Goal: Navigation & Orientation: Find specific page/section

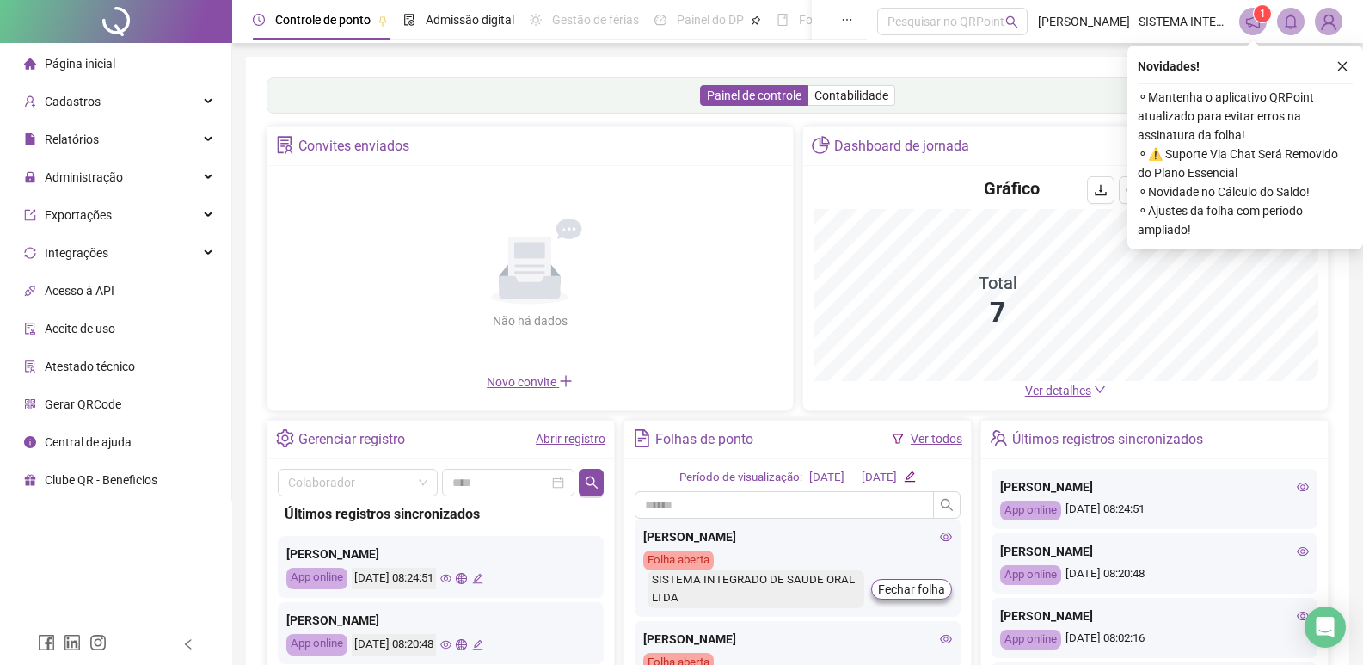
click at [1339, 69] on button "button" at bounding box center [1342, 66] width 21 height 21
click at [1343, 62] on div "Painel de controle Contabilidade Convites enviados Não há dados Não há dados No…" at bounding box center [797, 406] width 1103 height 698
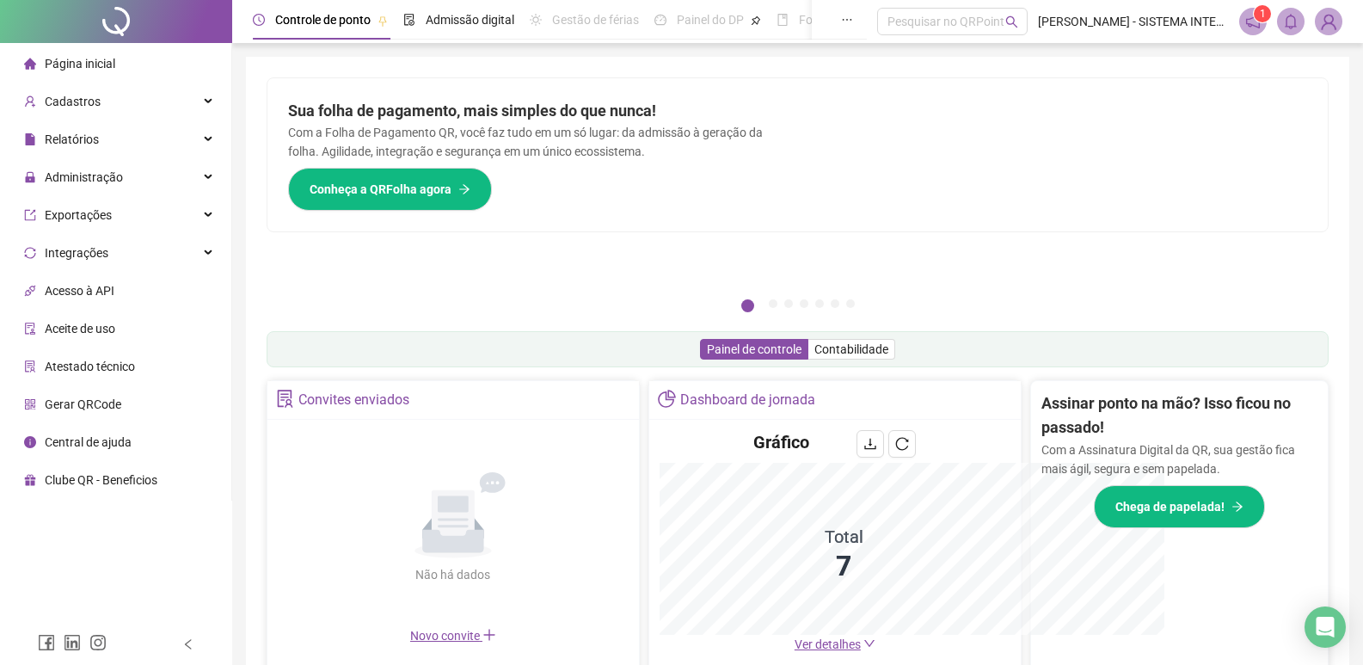
click at [1341, 65] on div "Pague o QRPoint com Cartão de Crédito Sua assinatura: mais segurança, prática e…" at bounding box center [797, 551] width 1103 height 989
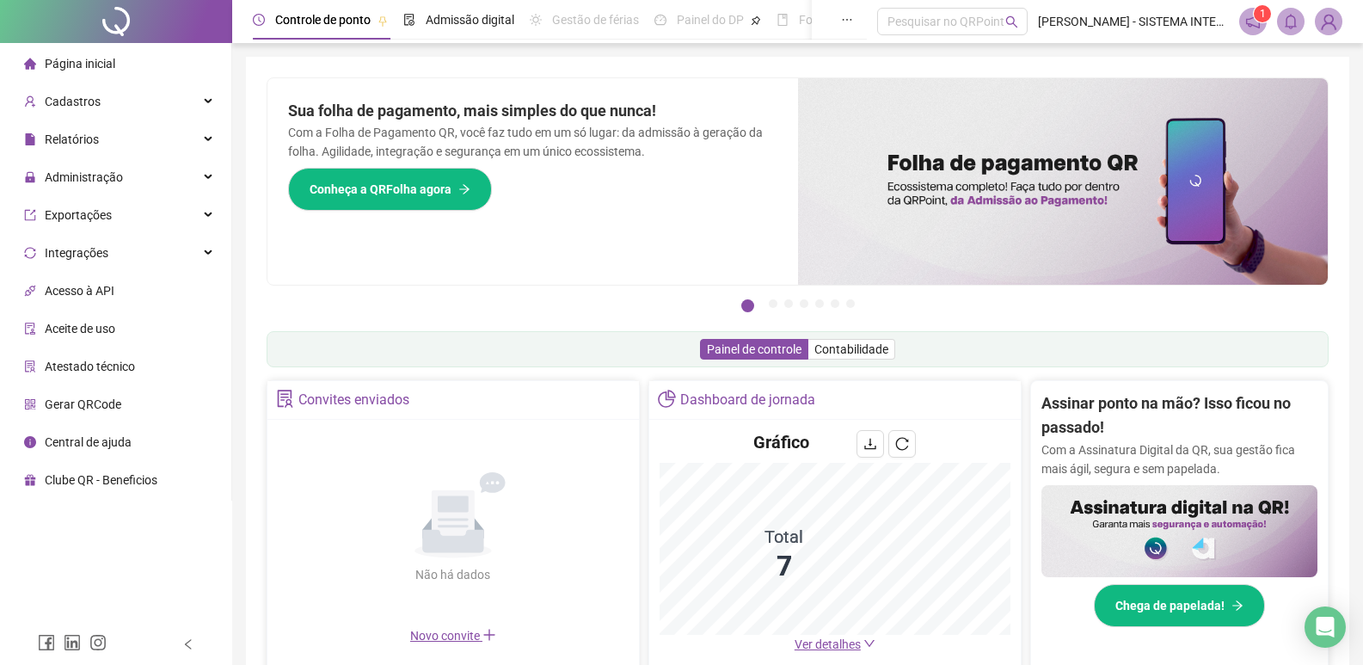
scroll to position [258, 0]
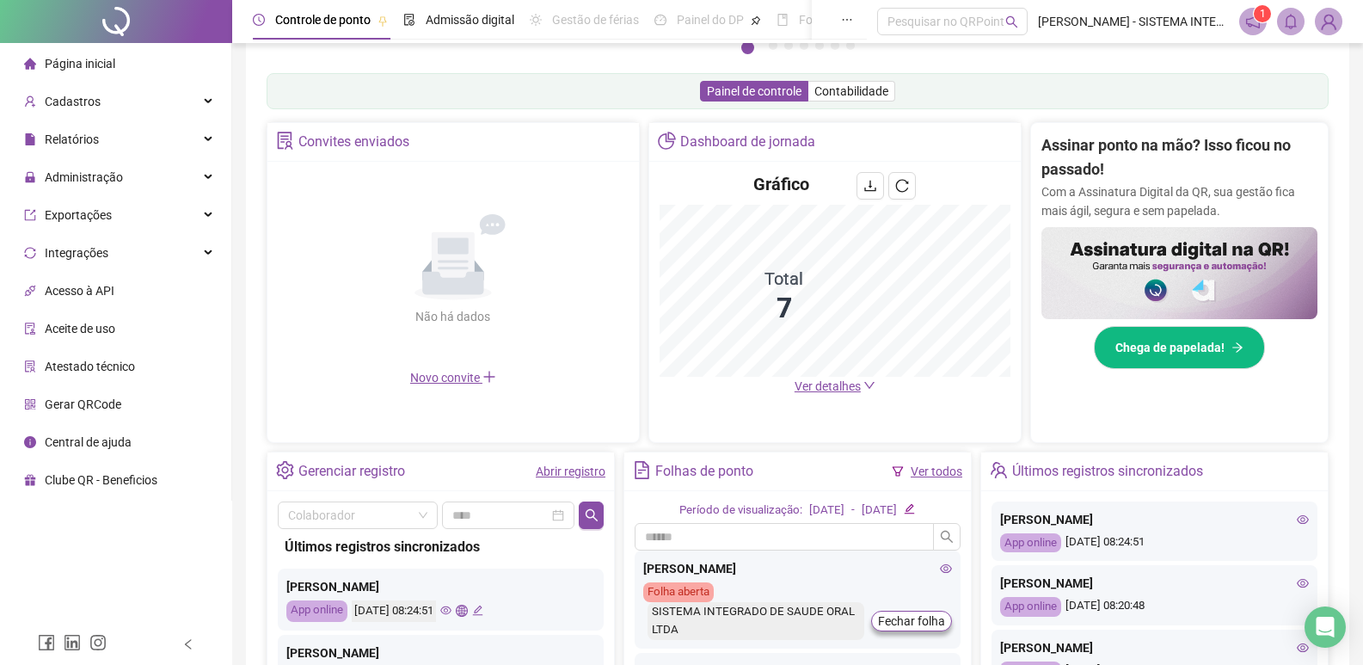
click at [817, 389] on span "Ver detalhes" at bounding box center [828, 386] width 66 height 14
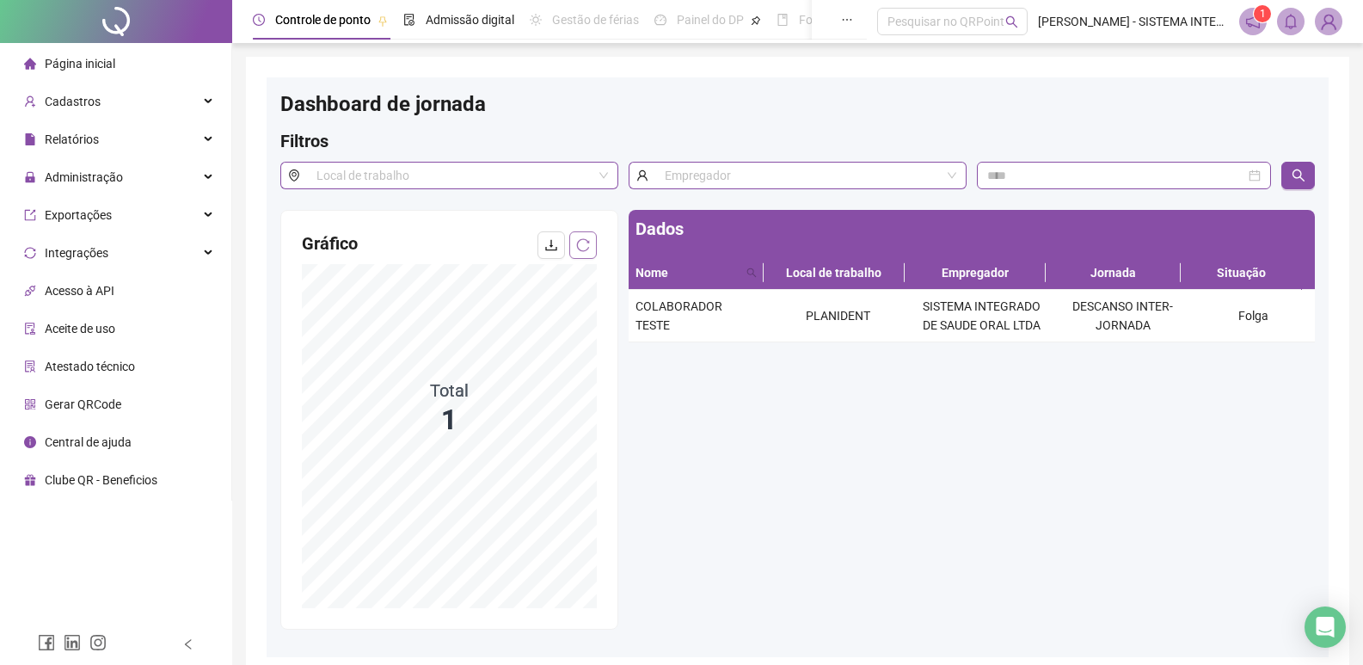
click at [592, 237] on button "button" at bounding box center [583, 245] width 28 height 28
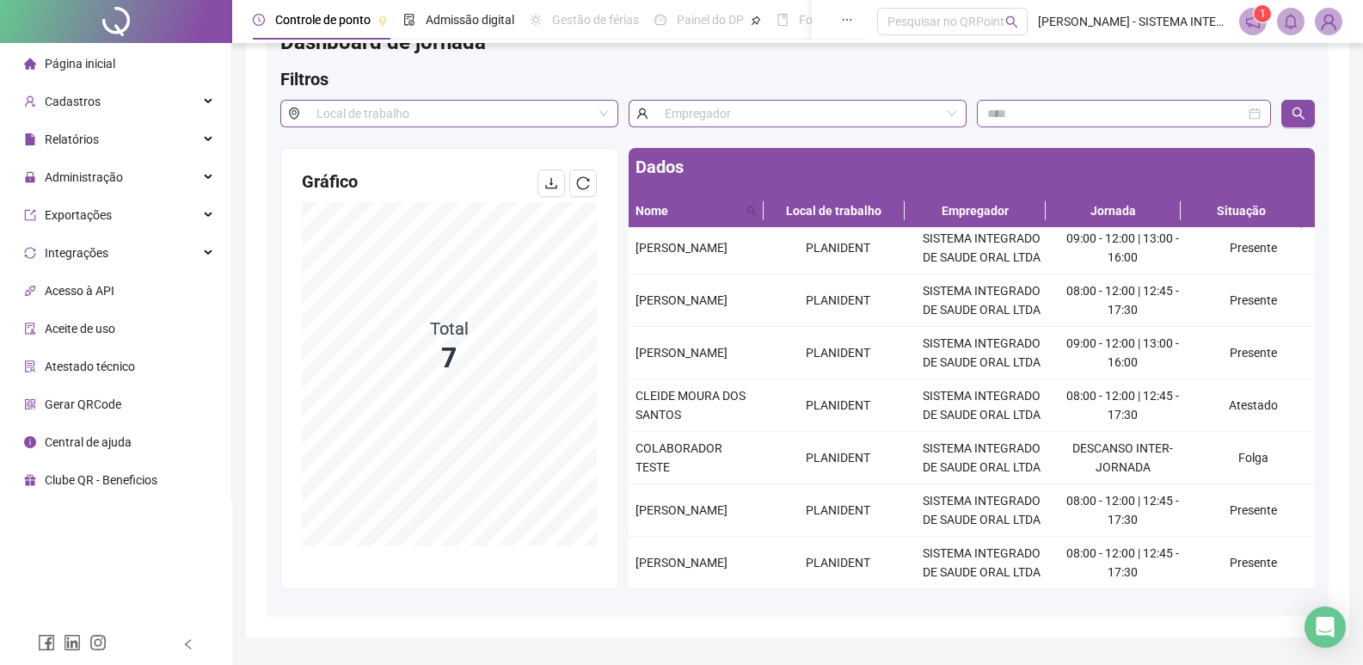
scroll to position [89, 0]
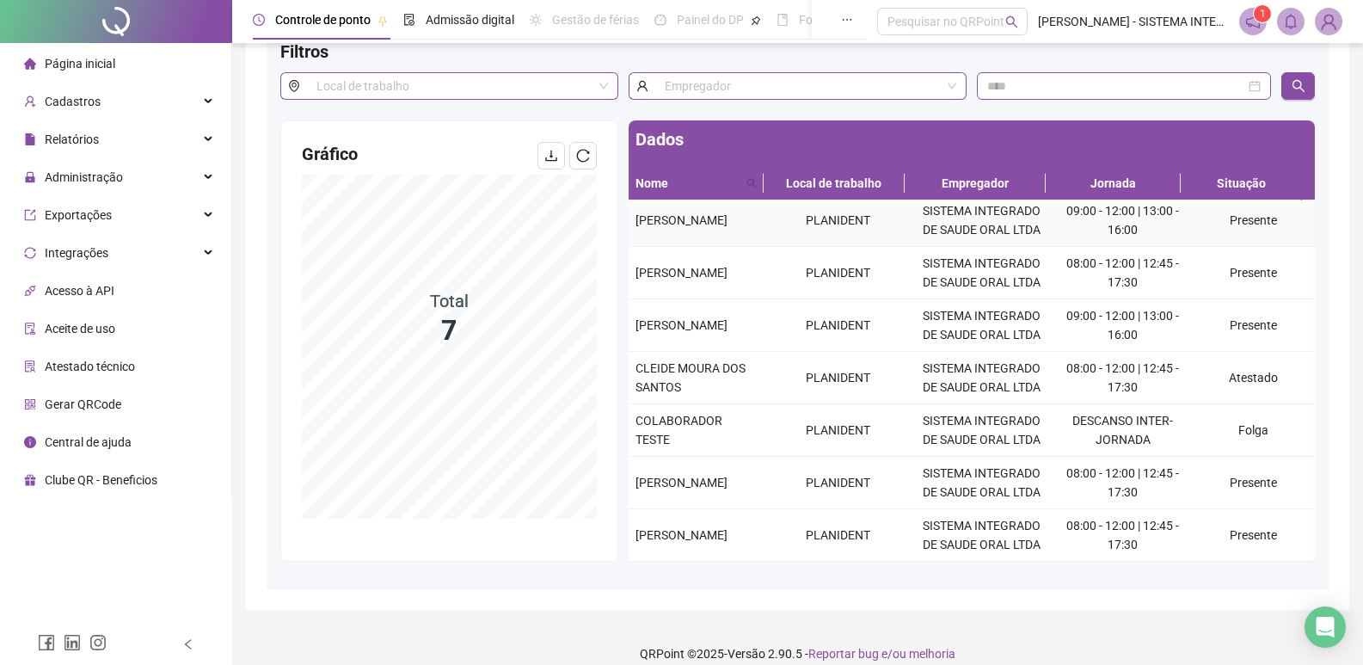
click at [1154, 217] on td "09:00 - 12:00 | 13:00 - 16:00" at bounding box center [1123, 220] width 138 height 52
click at [717, 218] on div "[PERSON_NAME]" at bounding box center [697, 220] width 124 height 19
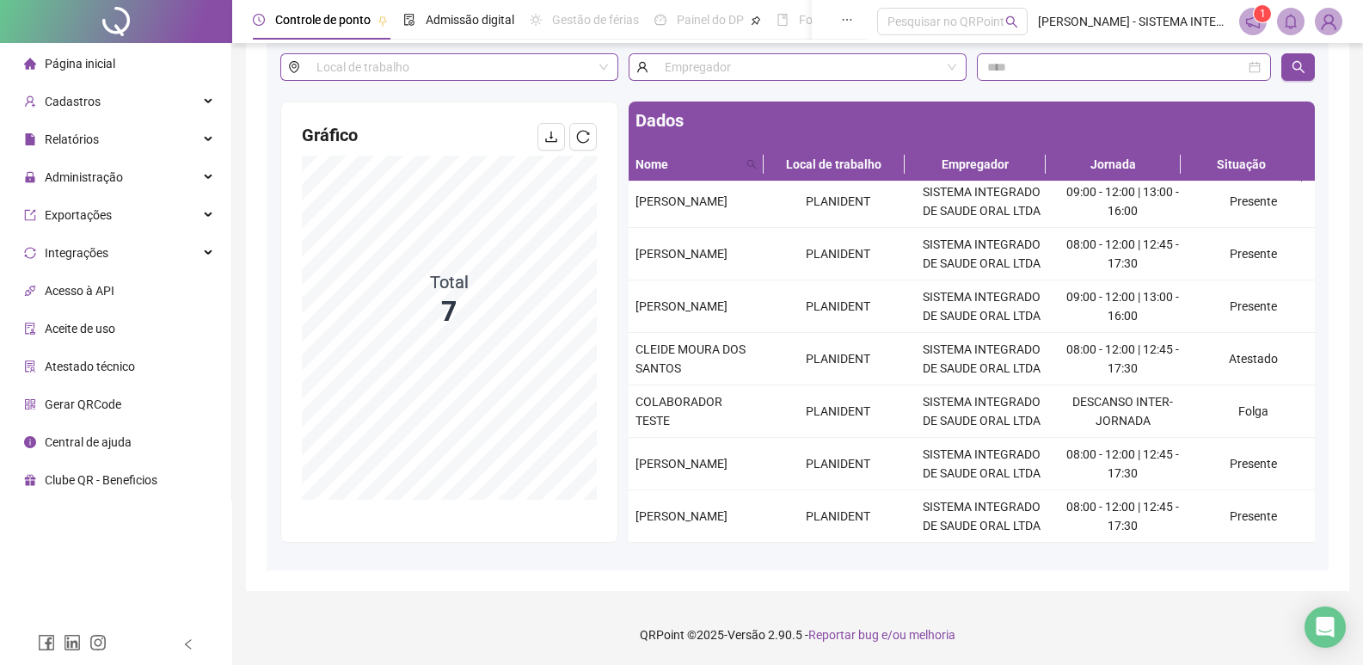
scroll to position [0, 0]
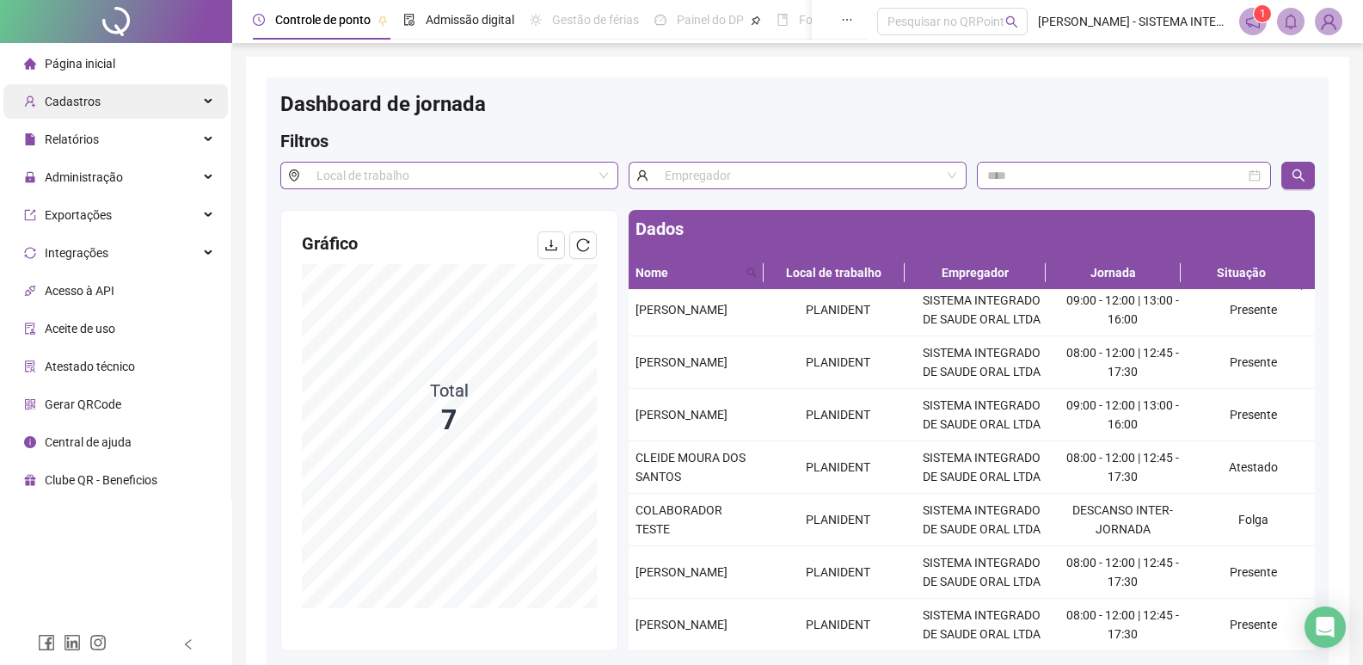
click at [100, 107] on div "Cadastros" at bounding box center [115, 101] width 224 height 34
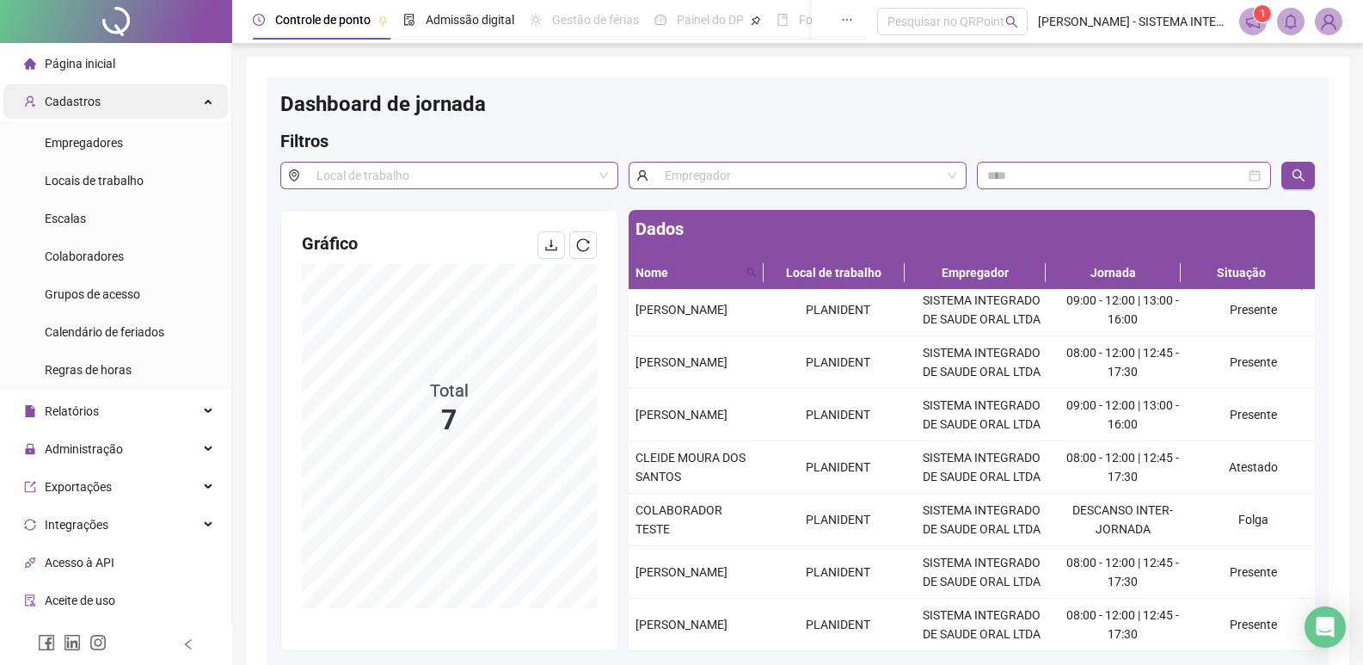
click at [100, 107] on div "Cadastros" at bounding box center [115, 101] width 224 height 34
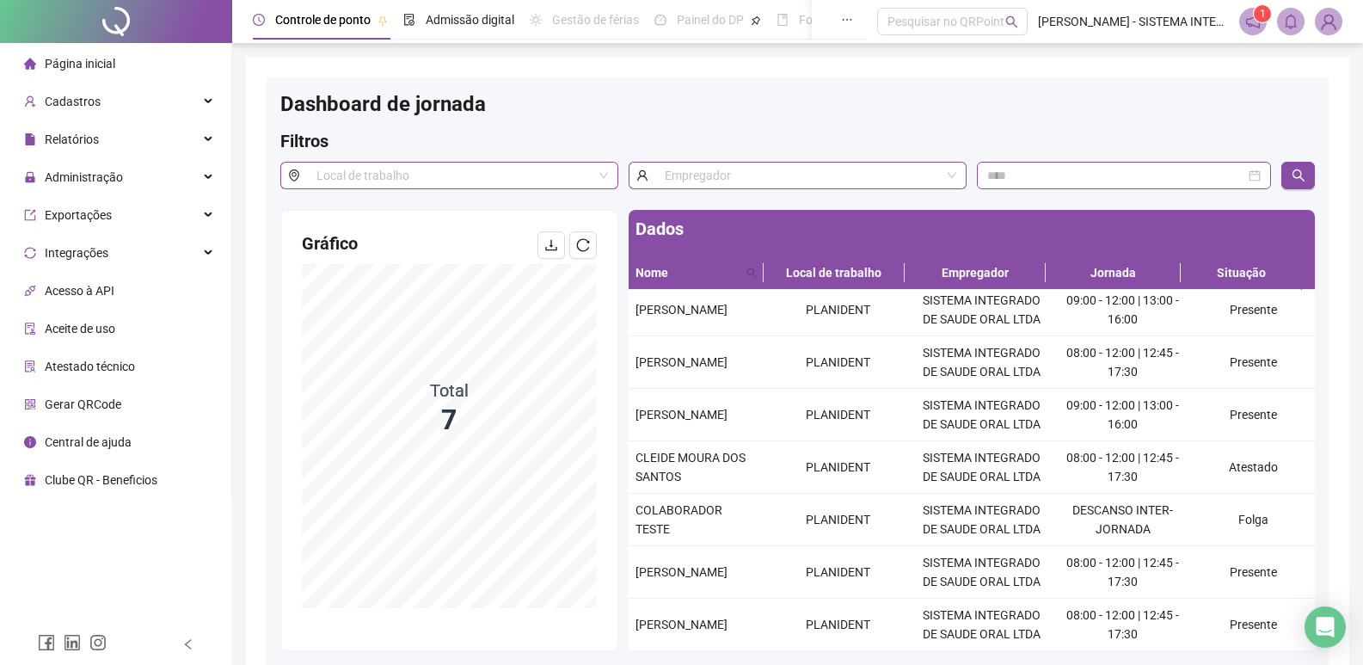
click at [153, 31] on div at bounding box center [116, 21] width 232 height 43
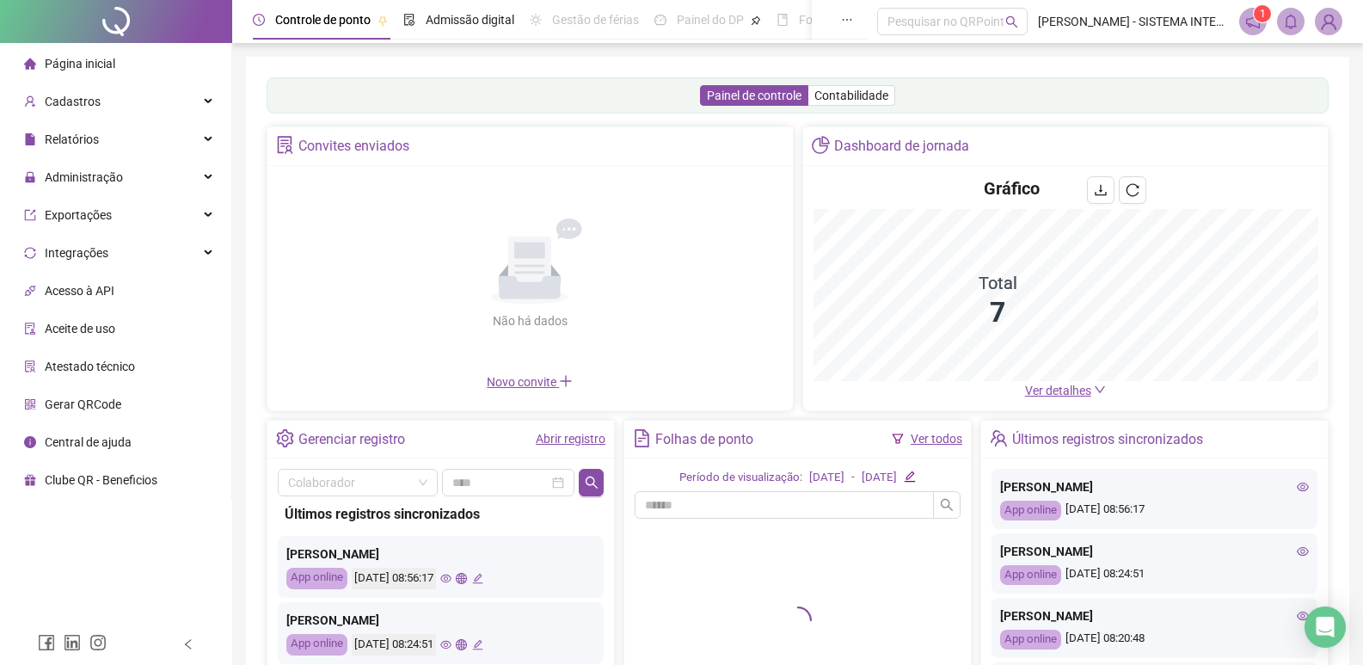
click at [580, 437] on link "Abrir registro" at bounding box center [571, 439] width 70 height 14
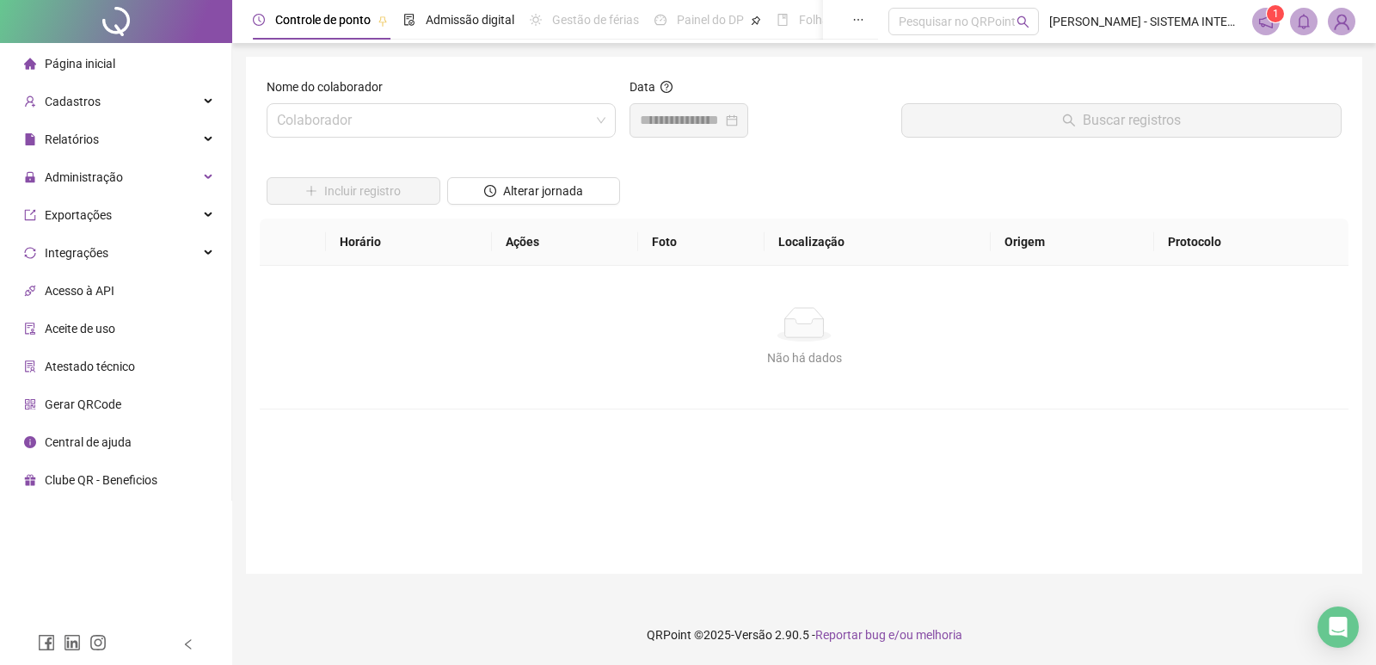
click at [120, 16] on div at bounding box center [116, 21] width 232 height 43
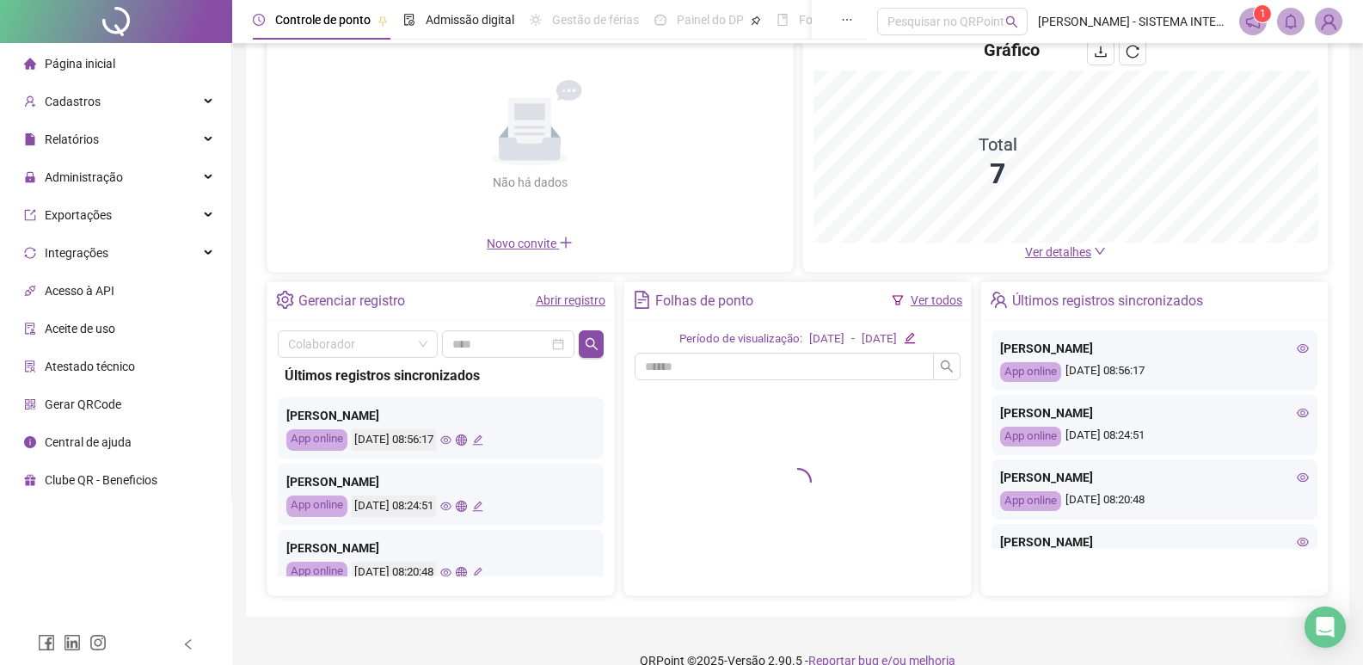
scroll to position [141, 0]
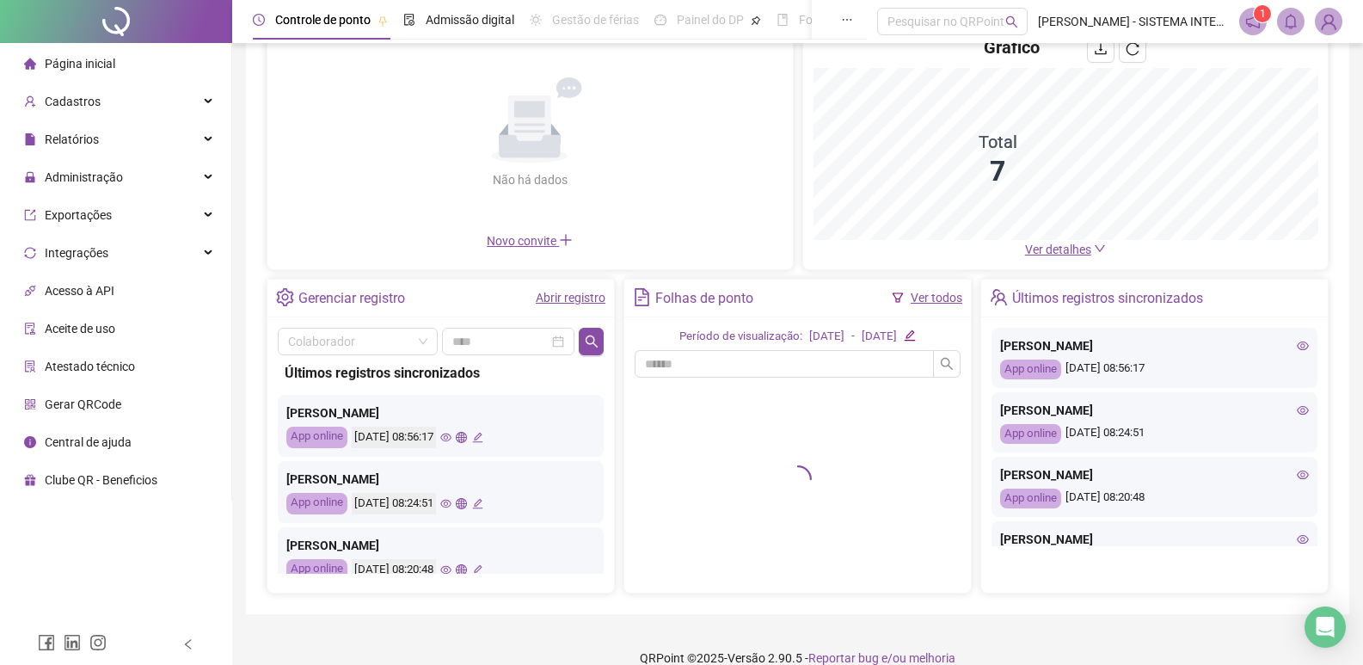
click at [597, 409] on div "Colaborador Últimos registros sincronizados Alessandra Souza Ferreira App onlin…" at bounding box center [440, 454] width 347 height 275
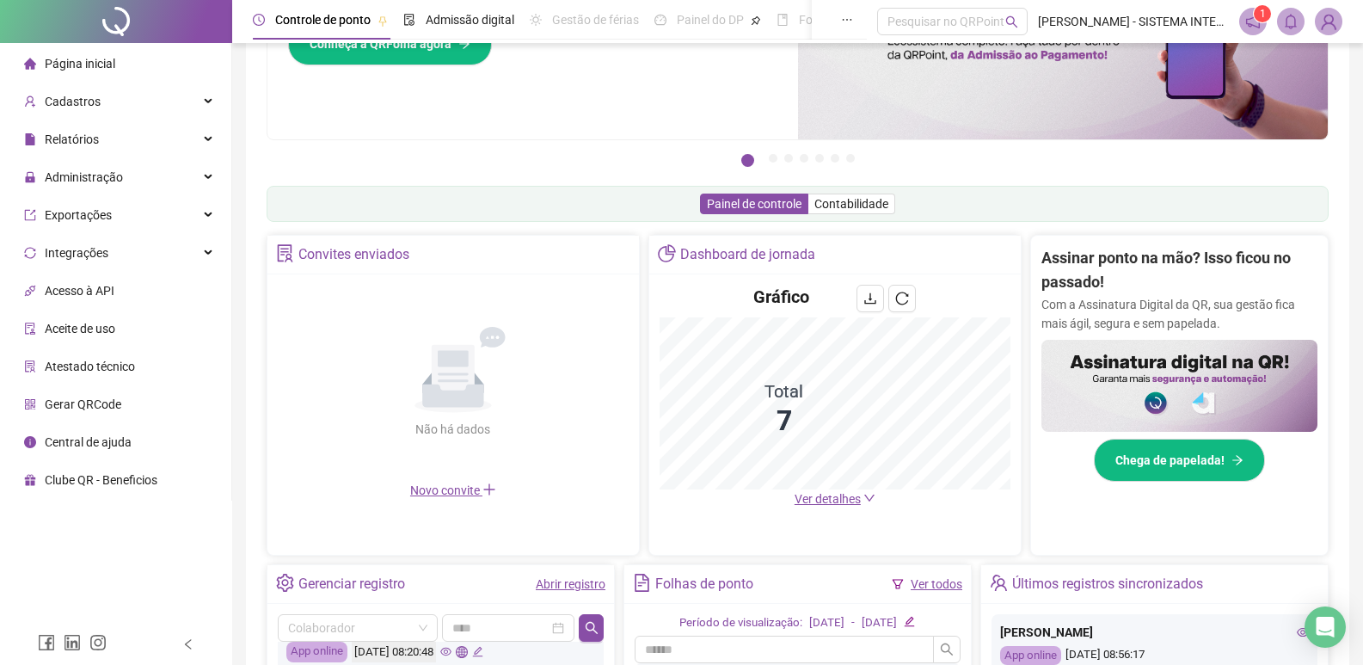
scroll to position [137, 0]
